Goal: Find specific page/section: Find specific page/section

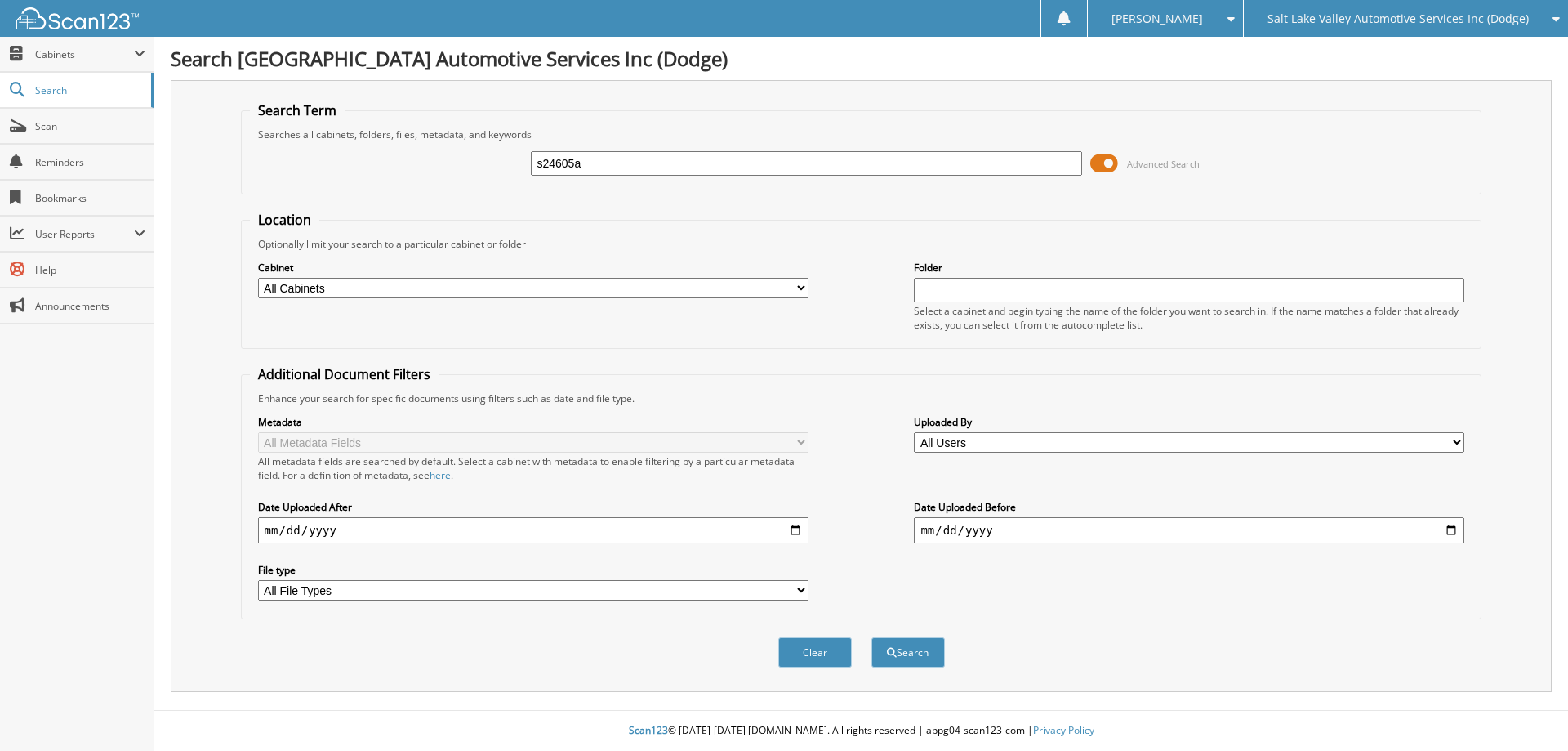
type input "s24605a"
click at [871, 637] on button "Search" at bounding box center [908, 652] width 73 height 30
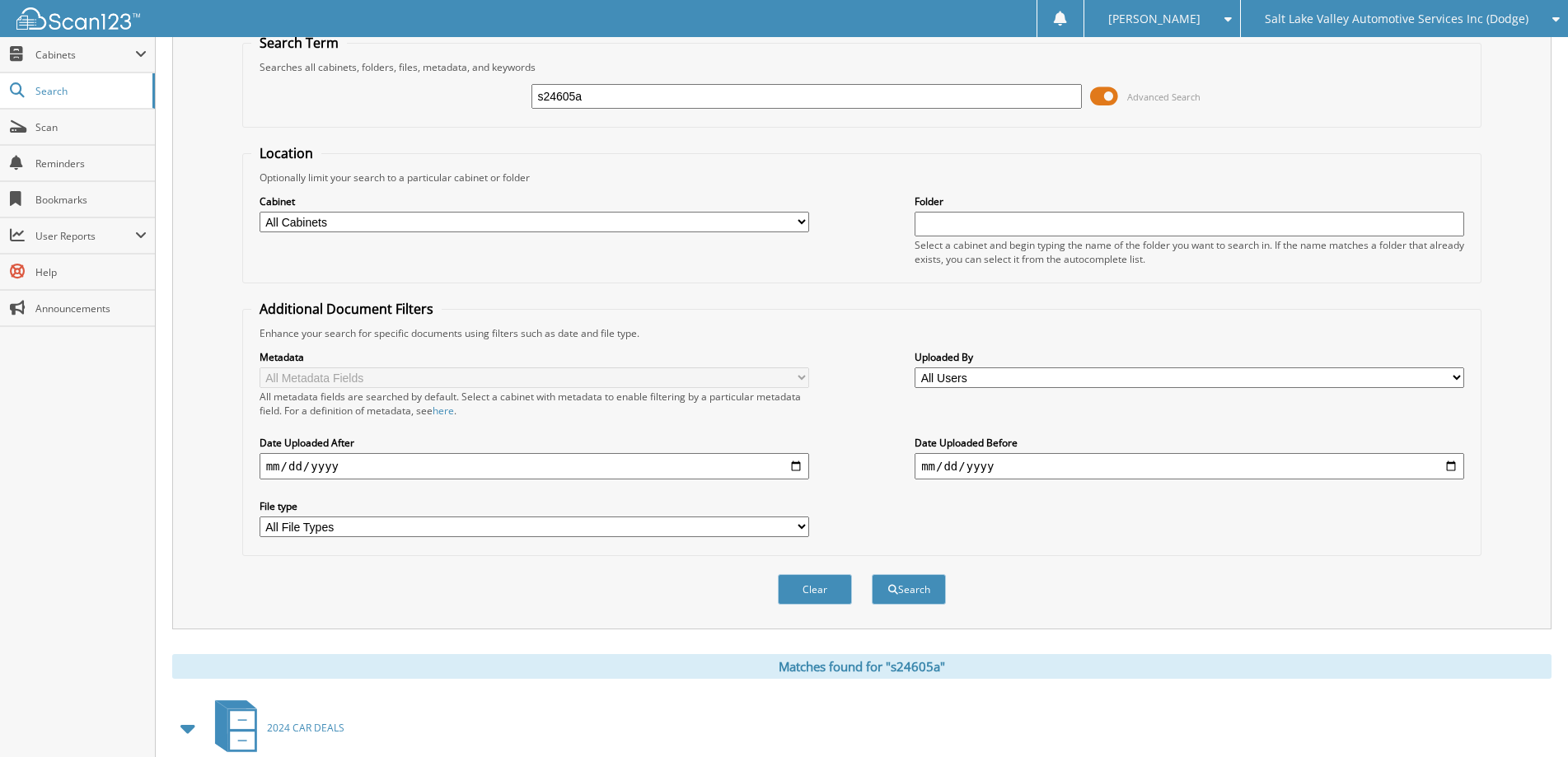
scroll to position [323, 0]
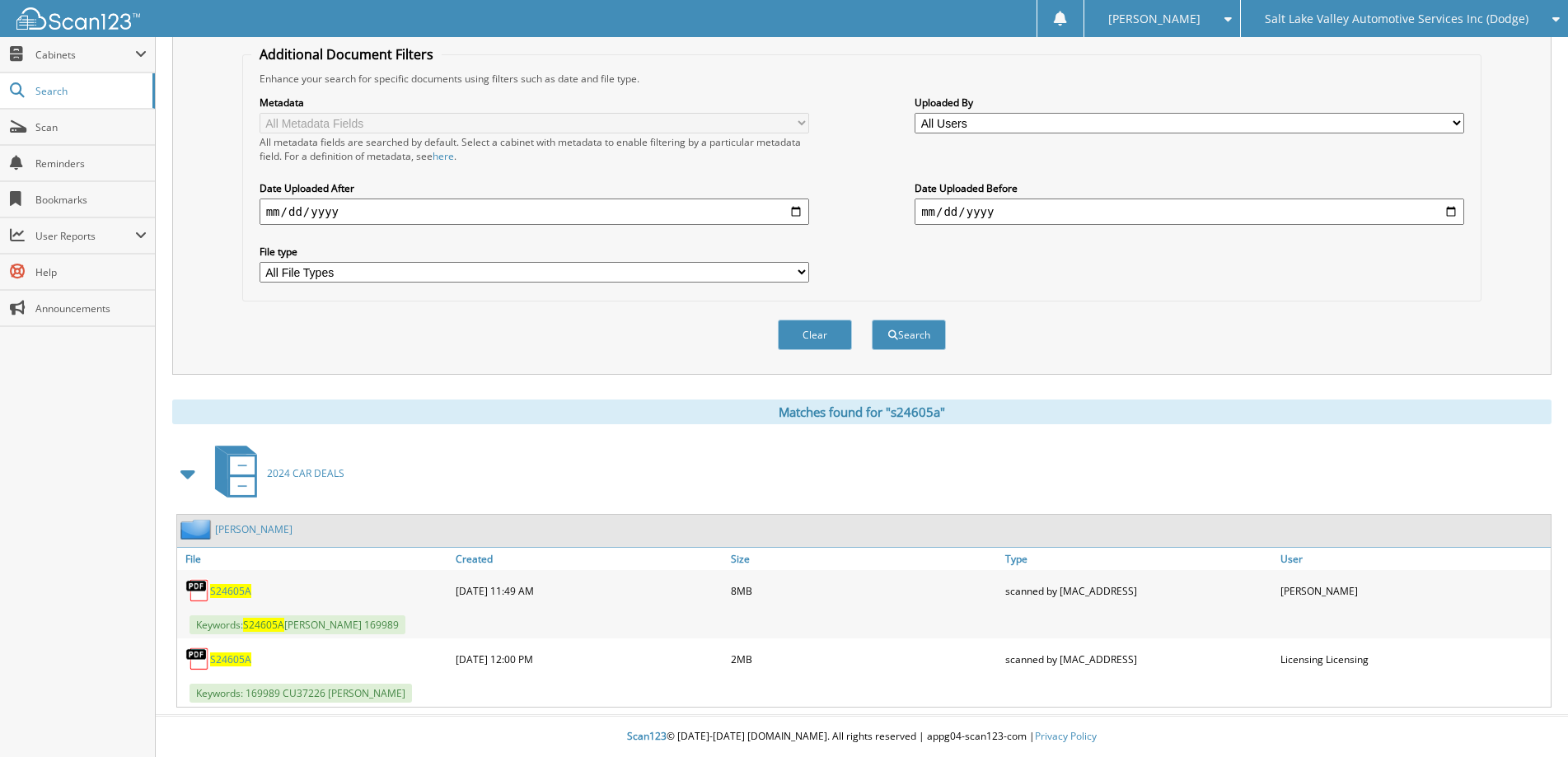
click at [229, 589] on span "S24605A" at bounding box center [230, 591] width 41 height 14
click at [1190, 27] on div "[PERSON_NAME]" at bounding box center [1163, 18] width 139 height 37
click at [1199, 83] on link "Logout" at bounding box center [1162, 80] width 156 height 29
